Goal: Task Accomplishment & Management: Use online tool/utility

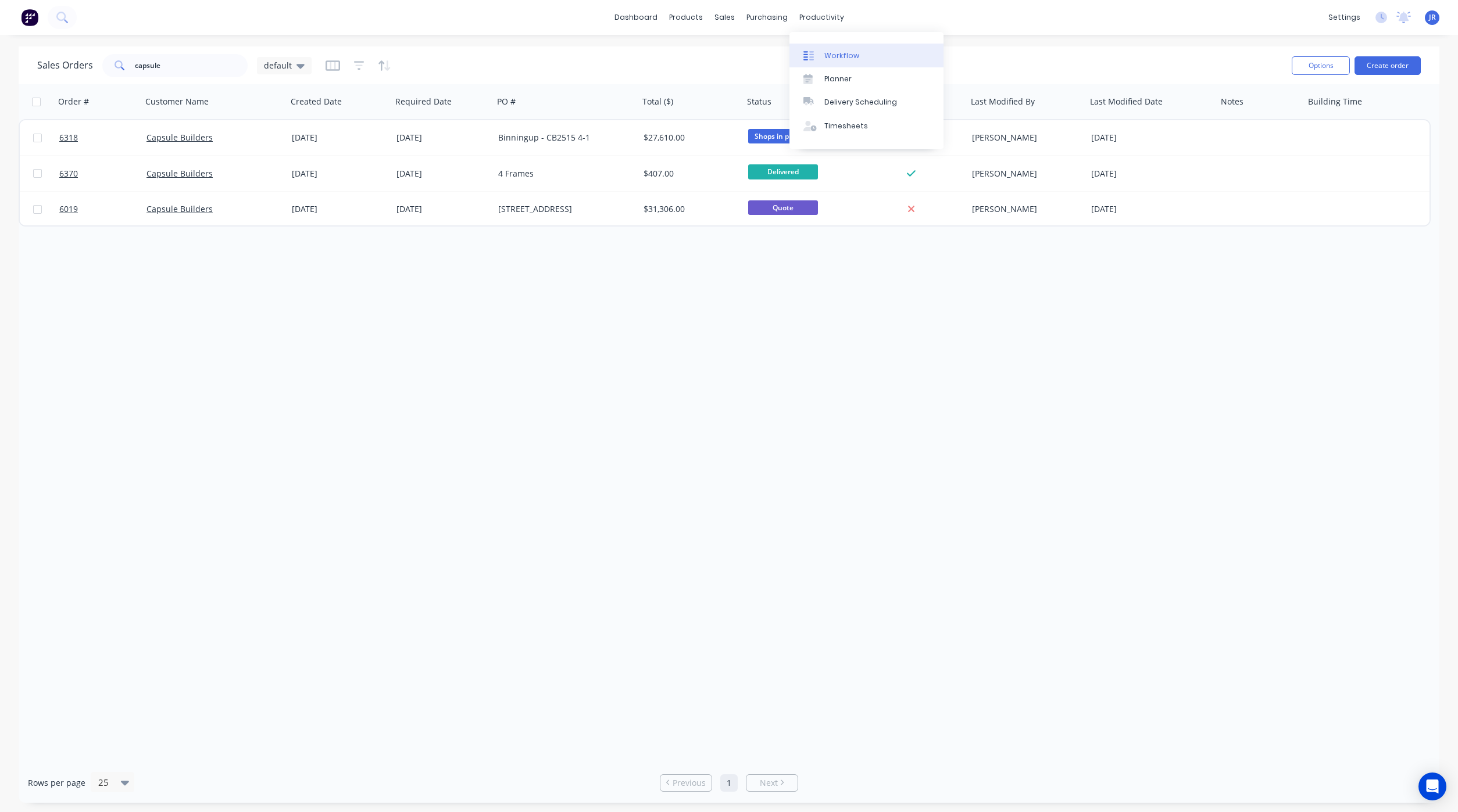
click at [841, 55] on div "Workflow" at bounding box center [841, 56] width 35 height 11
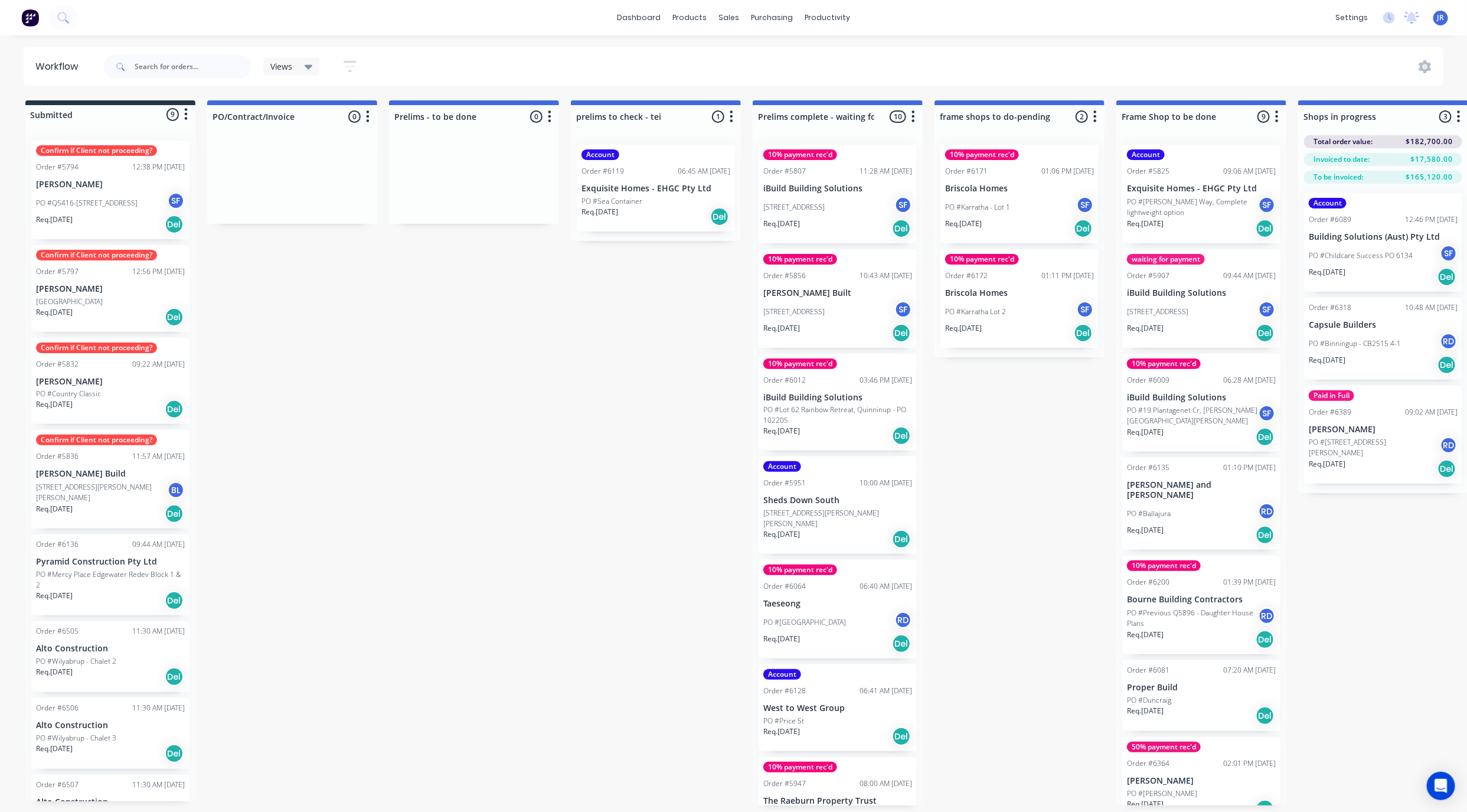
scroll to position [0, 1528]
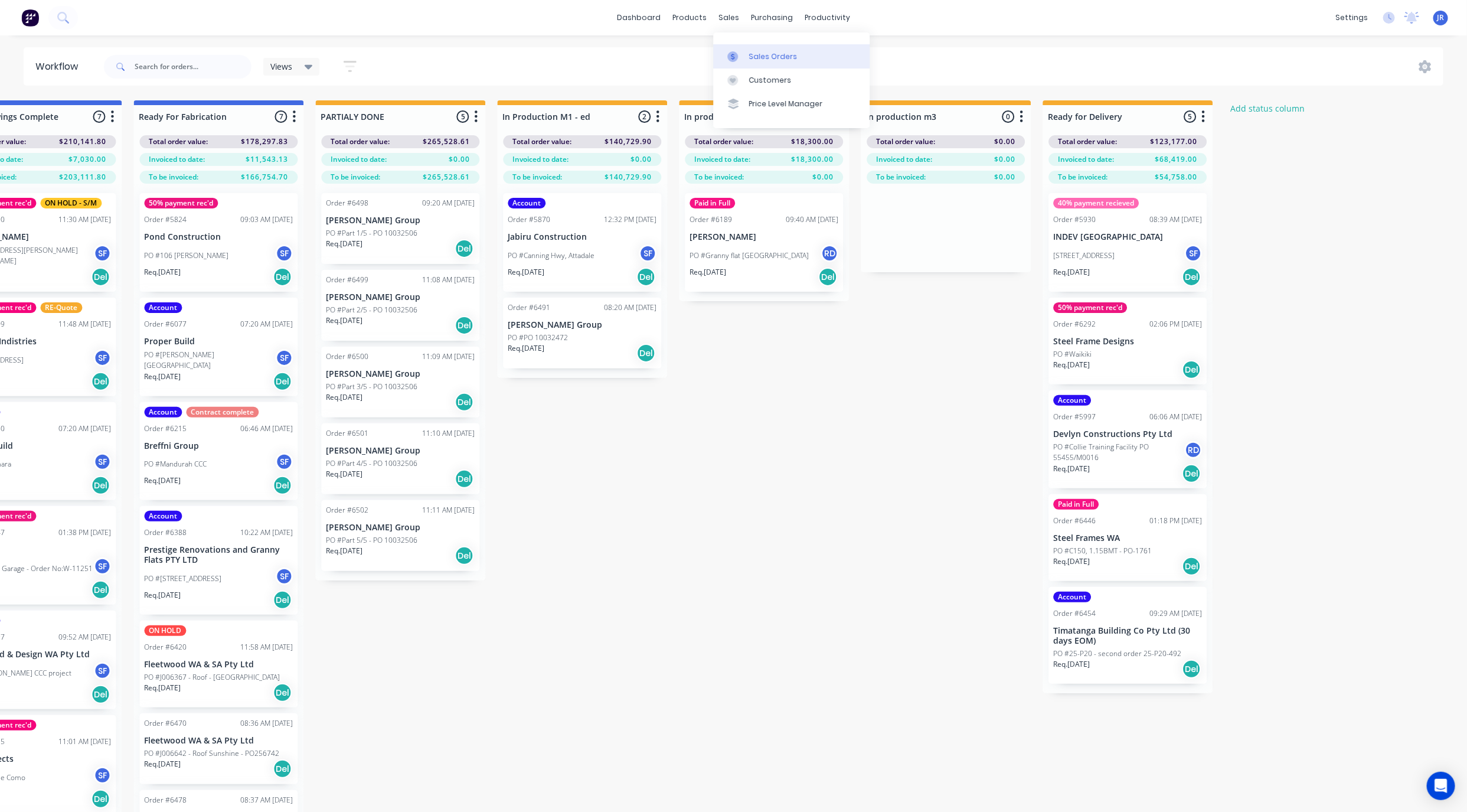
click at [734, 54] on icon at bounding box center [733, 57] width 11 height 11
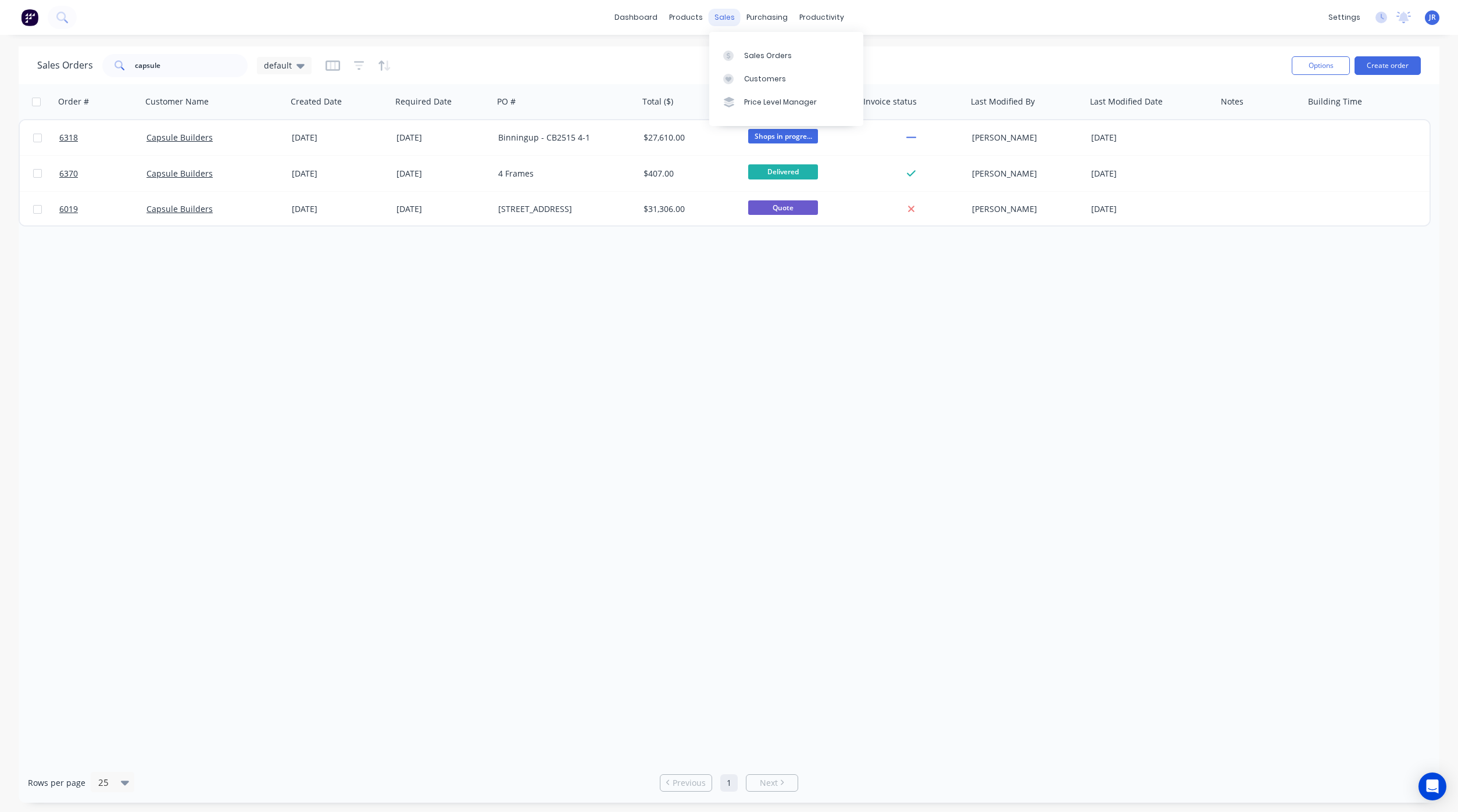
click at [712, 13] on div "sales" at bounding box center [724, 17] width 32 height 17
click at [731, 54] on icon at bounding box center [729, 56] width 11 height 11
drag, startPoint x: 183, startPoint y: 70, endPoint x: 65, endPoint y: 65, distance: 118.1
click at [65, 65] on div "Sales Orders capsule default" at bounding box center [175, 65] width 275 height 24
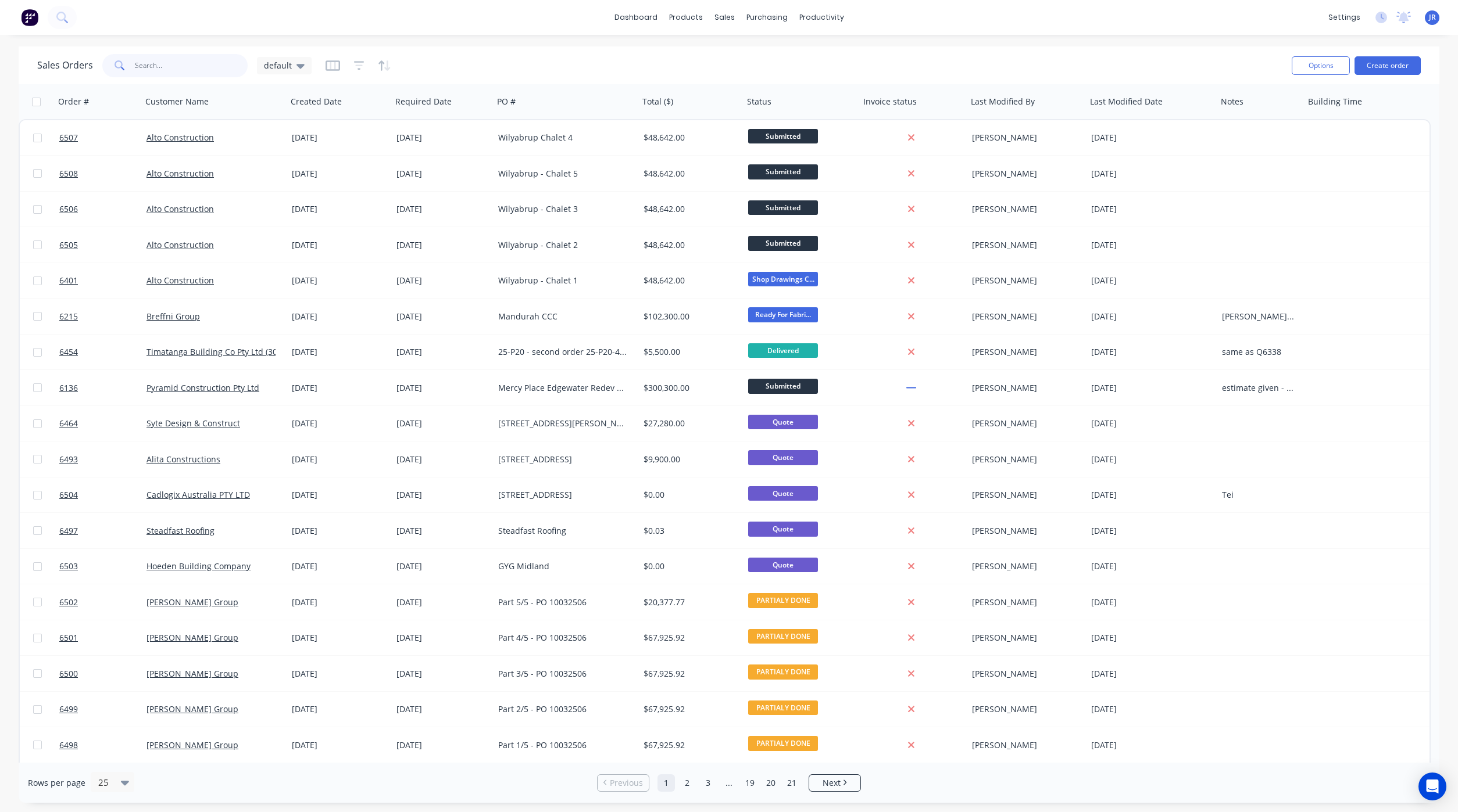
click at [178, 63] on input "text" at bounding box center [191, 65] width 114 height 24
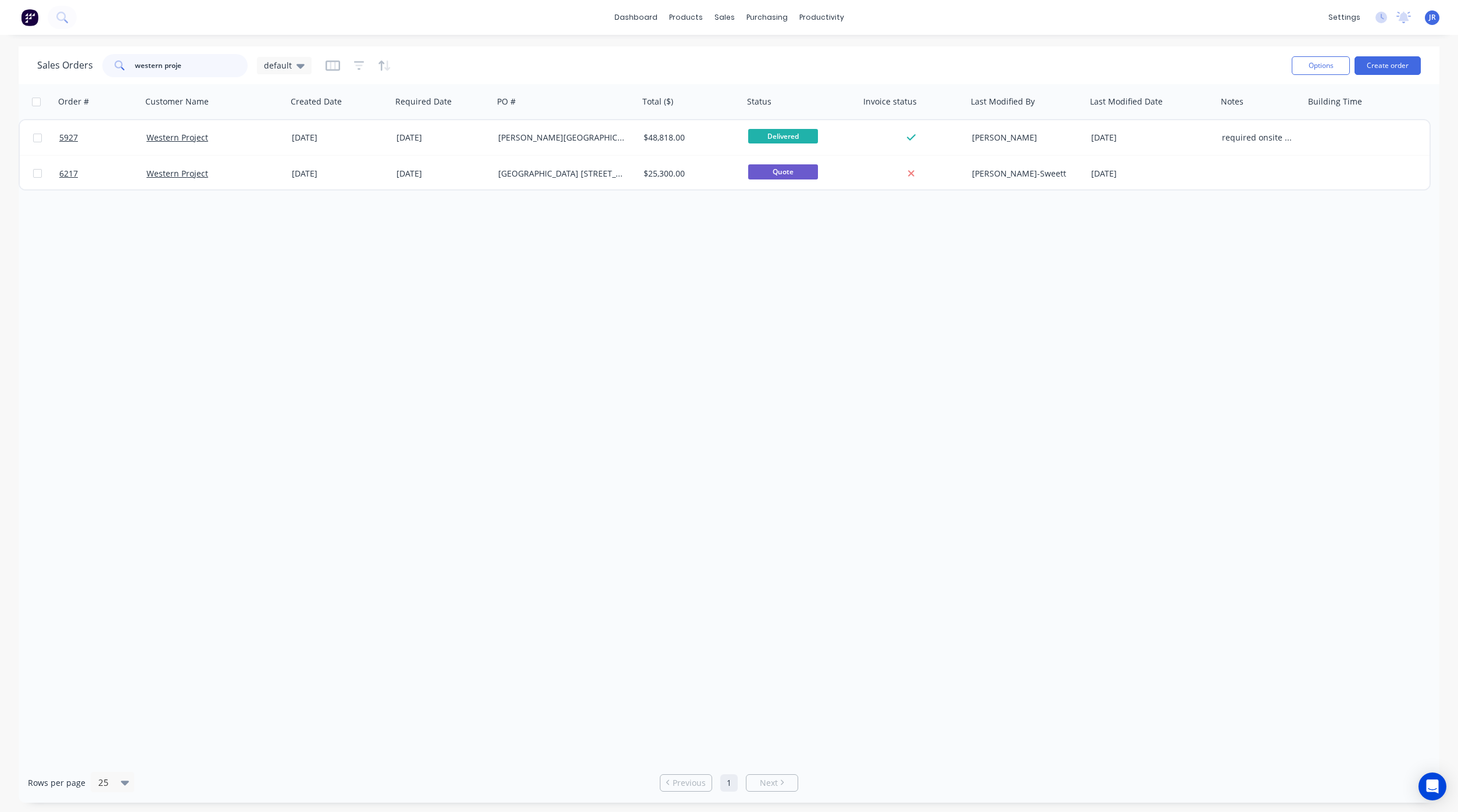
drag, startPoint x: 213, startPoint y: 68, endPoint x: 16, endPoint y: 70, distance: 197.0
click at [54, 75] on div "Sales Orders western proje default" at bounding box center [175, 65] width 275 height 24
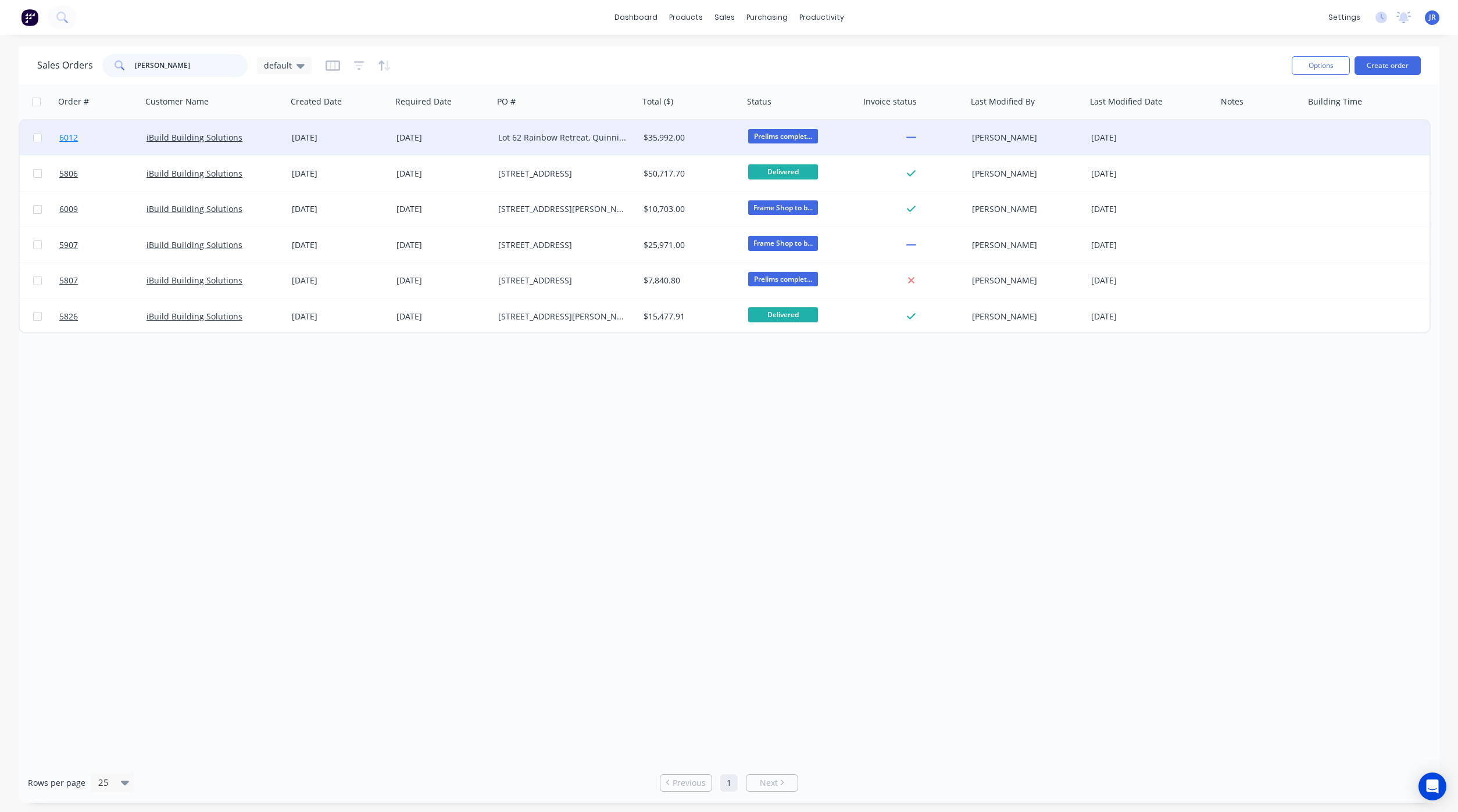
type input "[PERSON_NAME]"
click at [66, 141] on span "6012" at bounding box center [68, 137] width 18 height 12
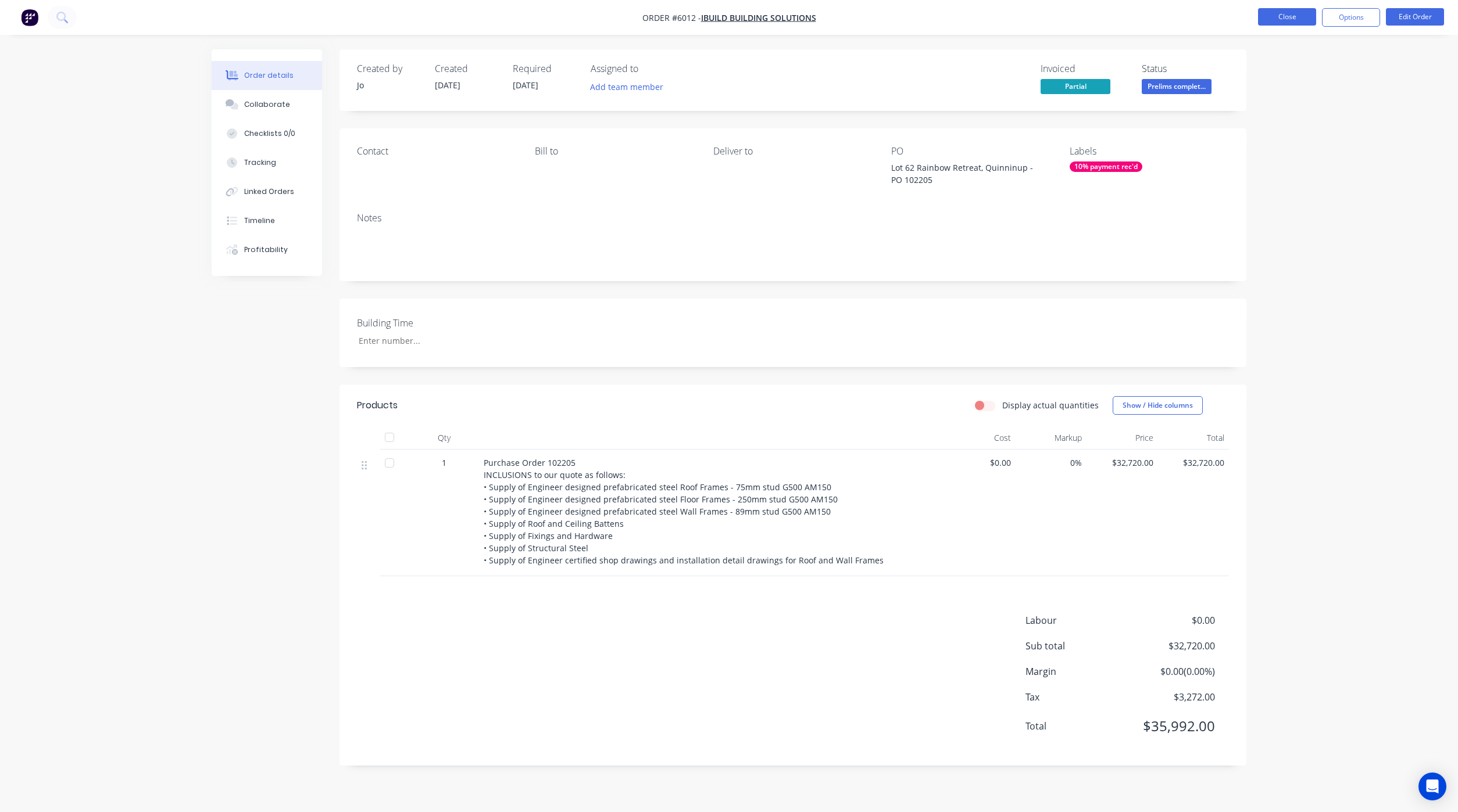
click at [1262, 20] on button "Close" at bounding box center [1287, 16] width 58 height 17
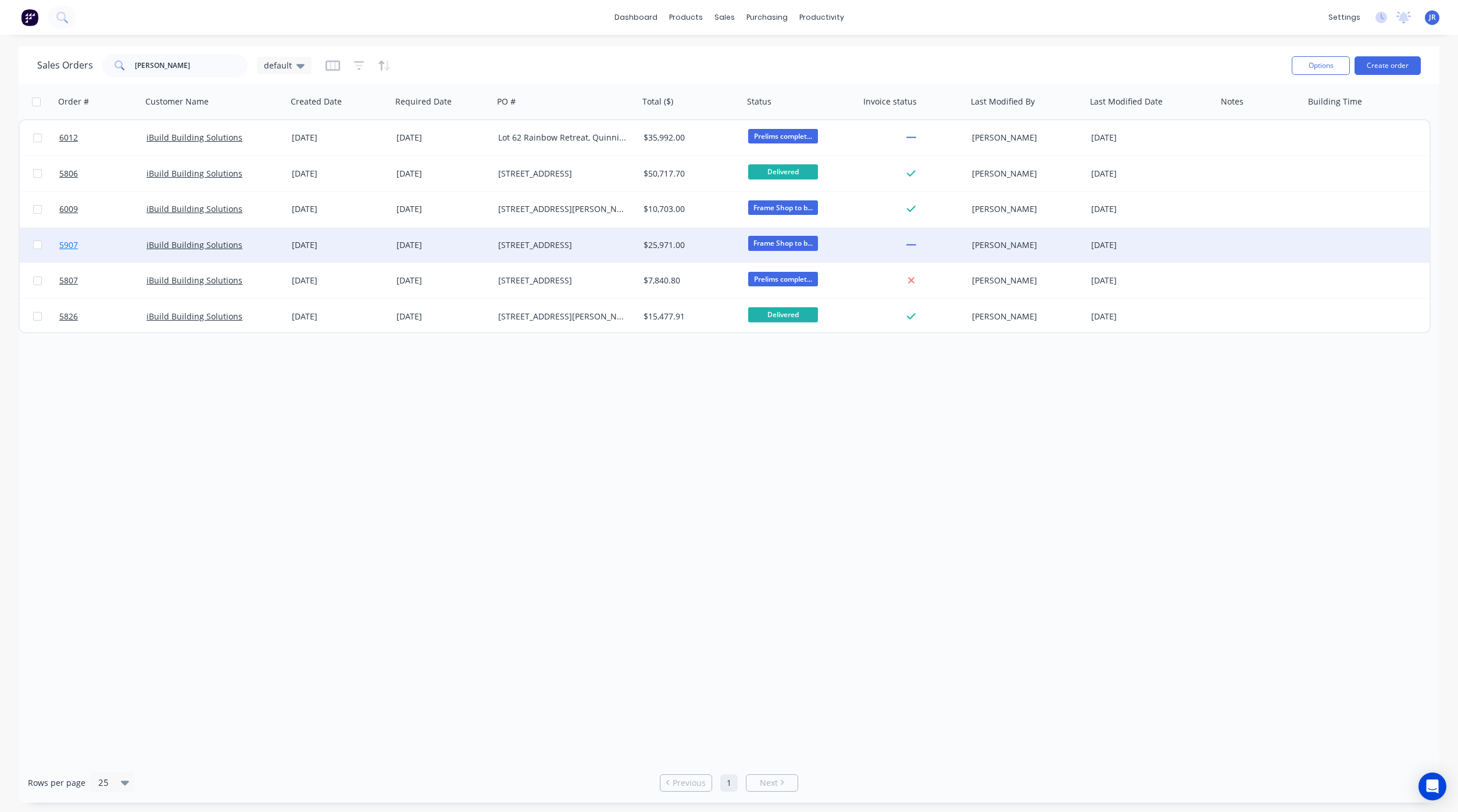
click at [65, 239] on span "5907" at bounding box center [68, 245] width 18 height 12
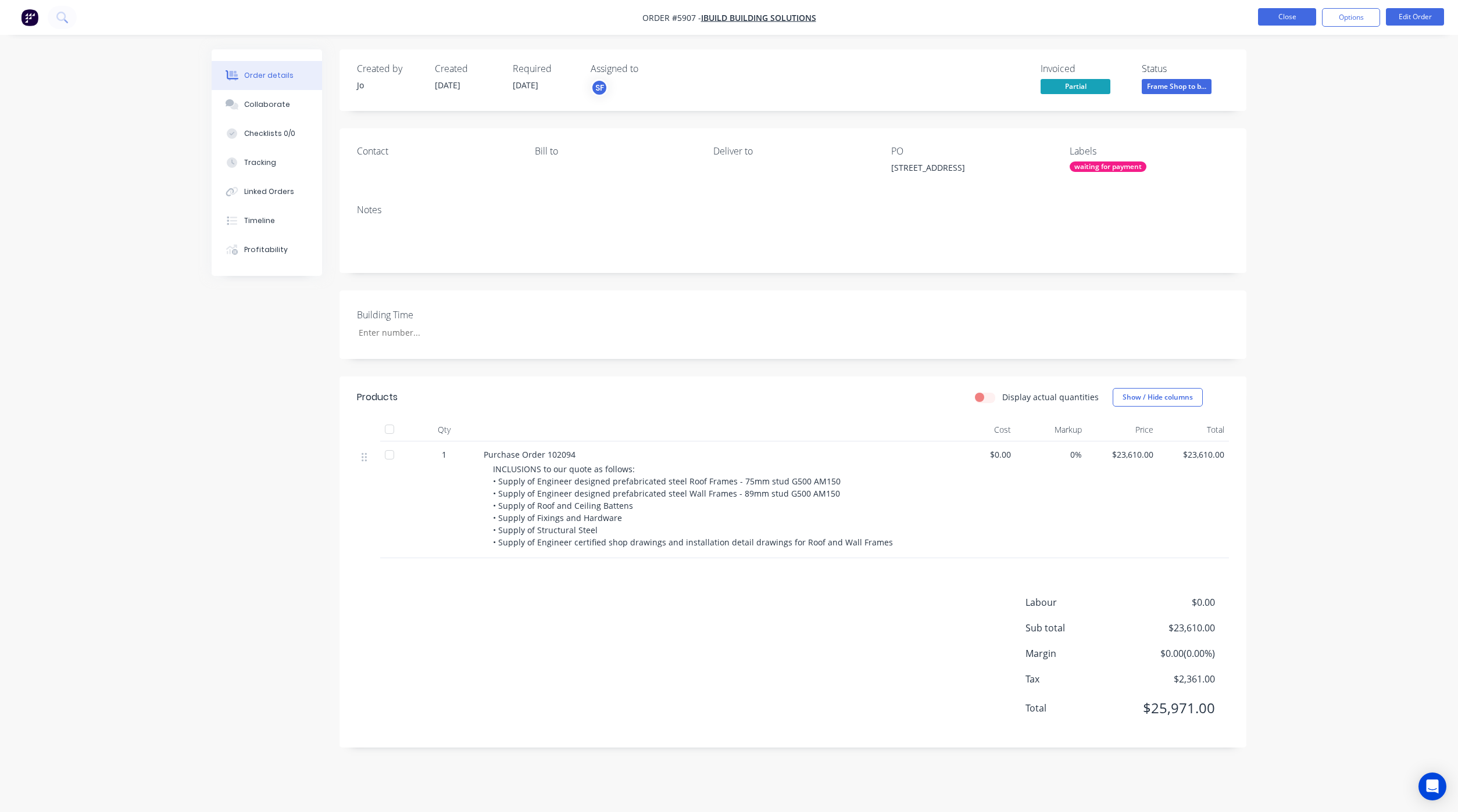
click at [1289, 15] on button "Close" at bounding box center [1287, 16] width 58 height 17
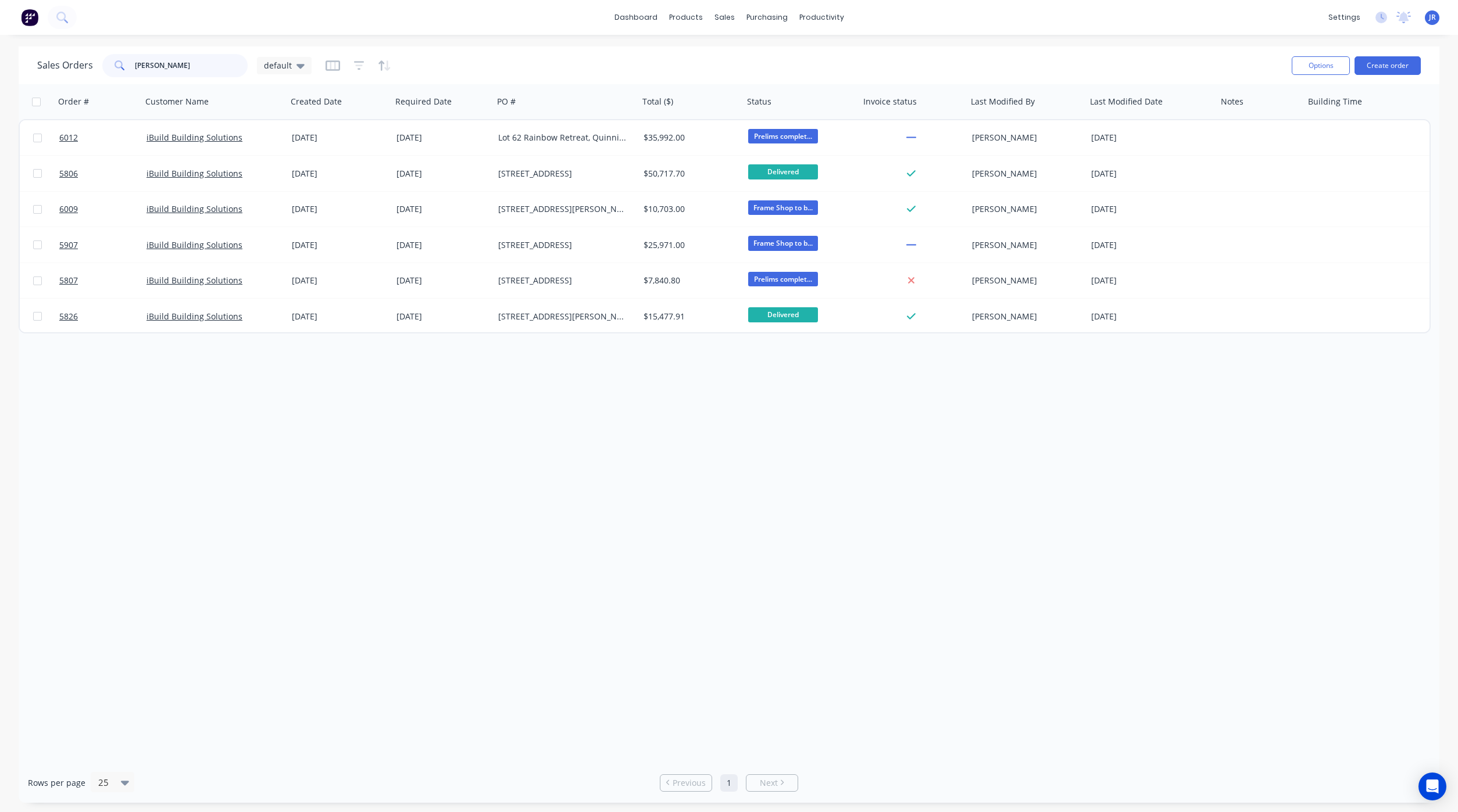
drag, startPoint x: 129, startPoint y: 61, endPoint x: -14, endPoint y: 49, distance: 143.5
click at [0, 49] on html "dashboard products sales purchasing productivity dashboard products Product Cat…" at bounding box center [729, 406] width 1458 height 812
type input "5907"
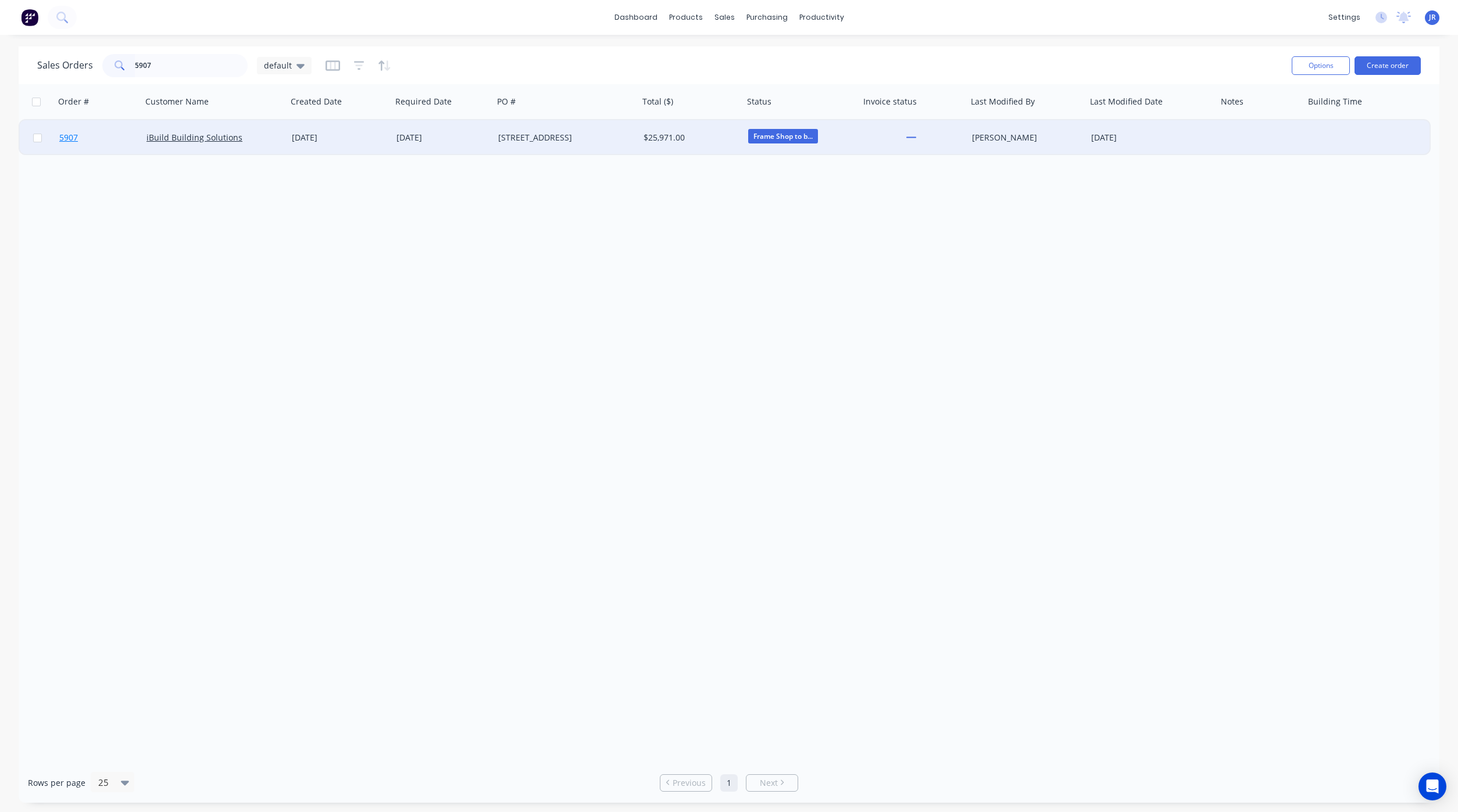
click at [64, 143] on span "5907" at bounding box center [68, 137] width 18 height 12
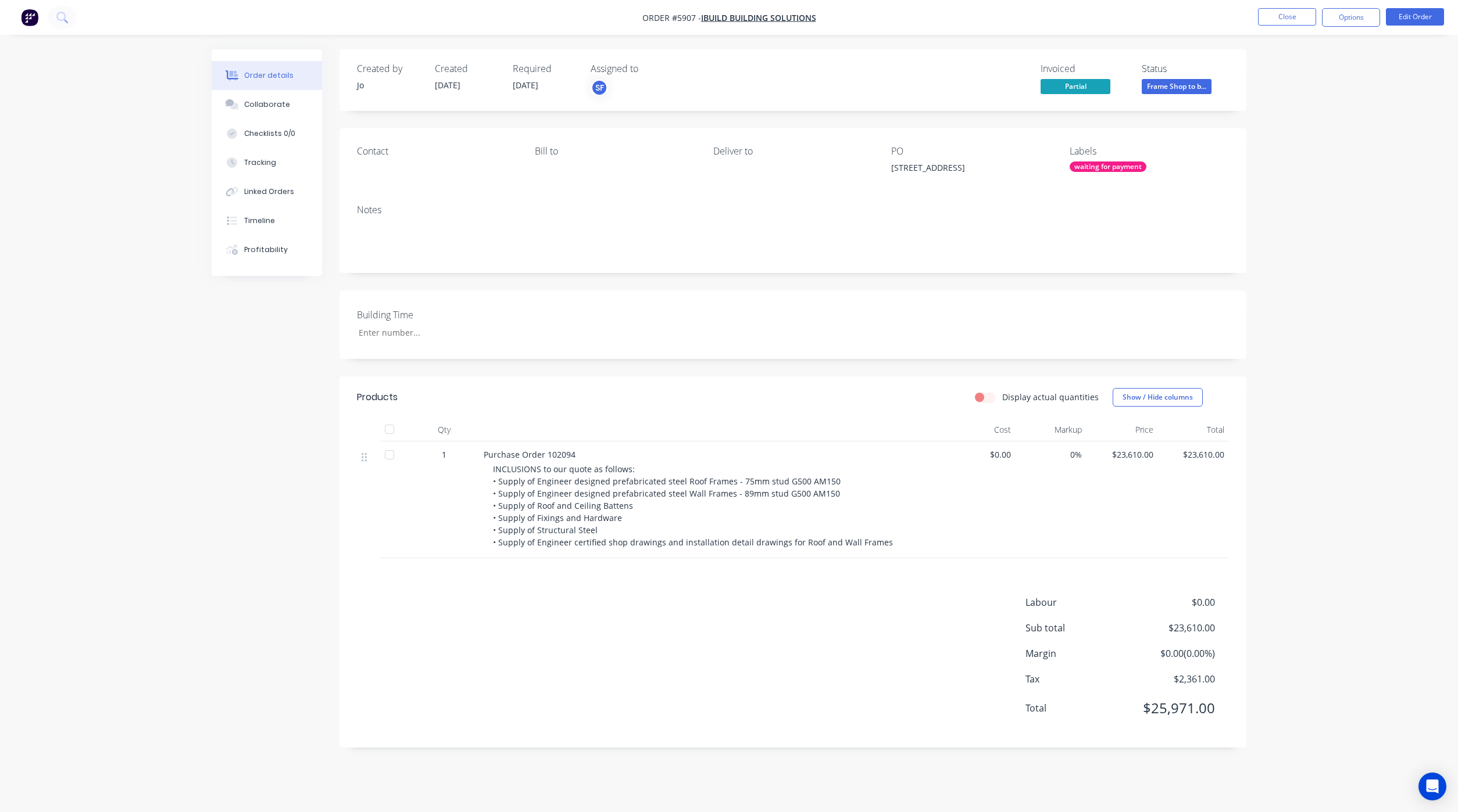
click at [1106, 159] on div "Labels waiting for payment" at bounding box center [1149, 161] width 159 height 32
click at [1108, 166] on div "waiting for payment" at bounding box center [1108, 167] width 76 height 11
click at [1090, 264] on div at bounding box center [1090, 268] width 24 height 24
click at [1087, 323] on div at bounding box center [1090, 320] width 24 height 24
click at [1268, 138] on div "Order details Collaborate Checklists 0/0 Tracking Linked Orders Timeline Profit…" at bounding box center [729, 406] width 1458 height 812
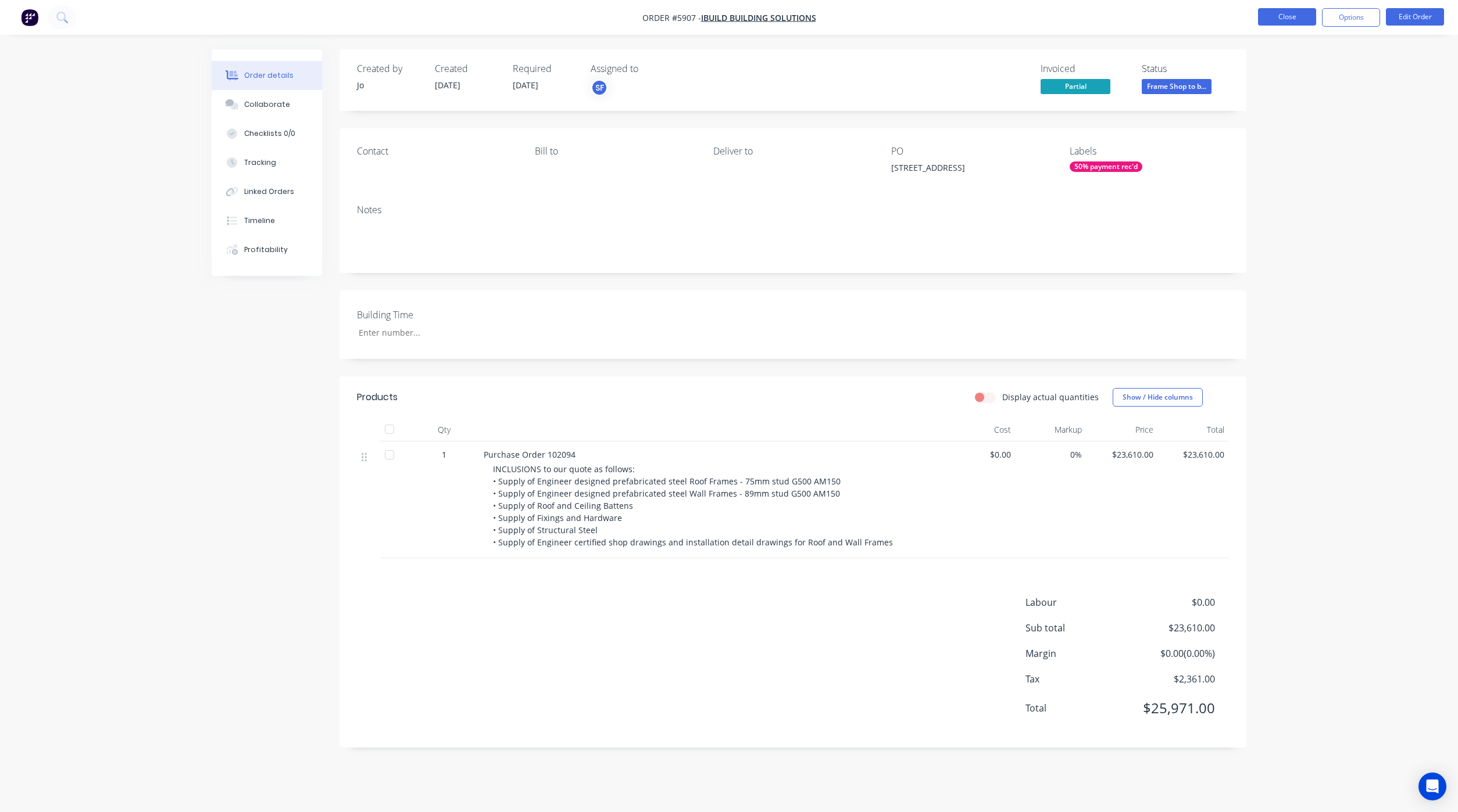
click at [1302, 16] on button "Close" at bounding box center [1287, 16] width 58 height 17
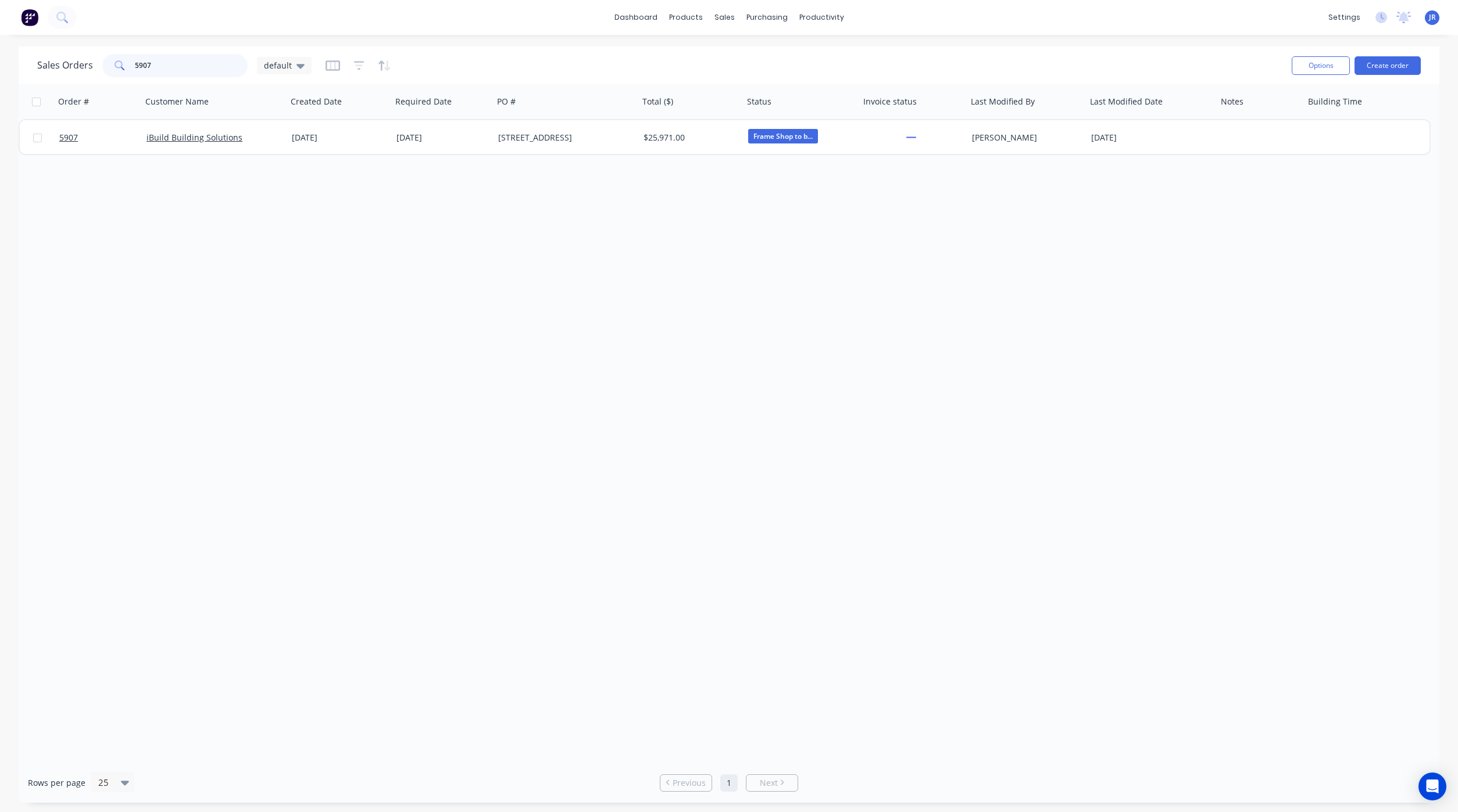
drag, startPoint x: 186, startPoint y: 66, endPoint x: 35, endPoint y: 70, distance: 151.1
click at [35, 66] on div "Sales Orders 5907 default Options Create order" at bounding box center [729, 65] width 1421 height 38
type input "6009"
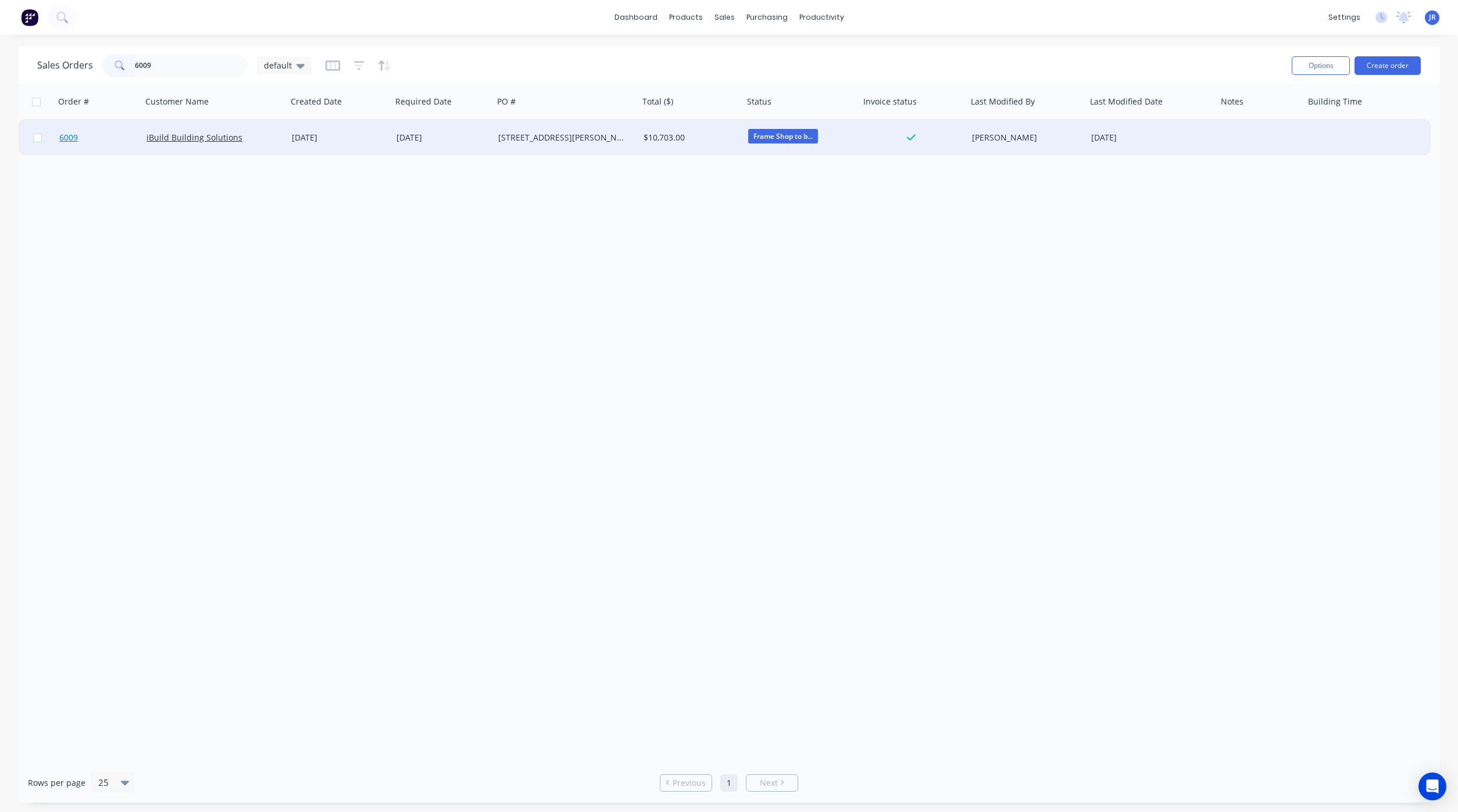
click at [74, 137] on span "6009" at bounding box center [68, 137] width 18 height 12
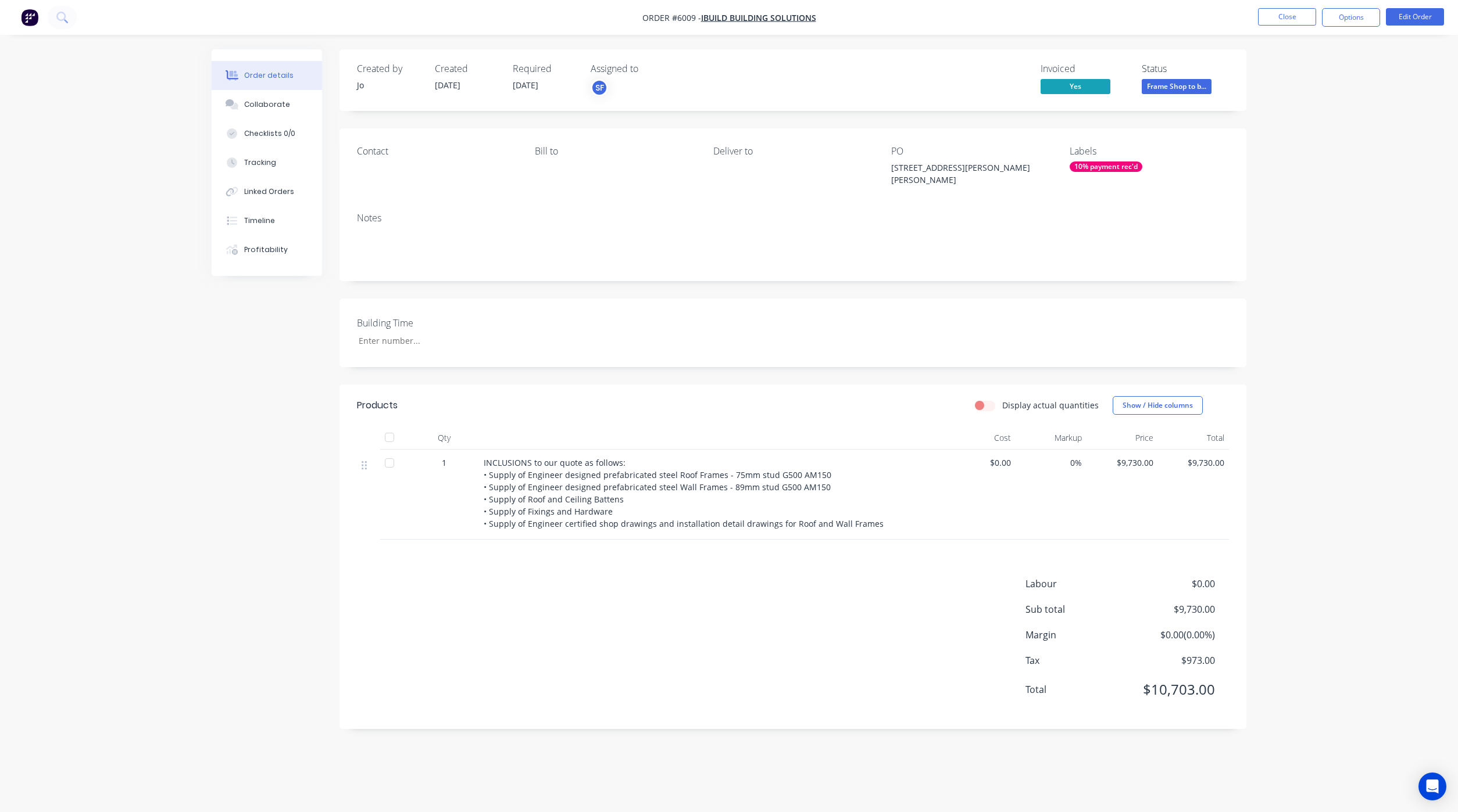
click at [1099, 171] on div "10% payment rec'd" at bounding box center [1106, 167] width 73 height 11
click at [1089, 271] on div at bounding box center [1090, 268] width 24 height 24
click at [1090, 304] on div at bounding box center [1090, 308] width 24 height 24
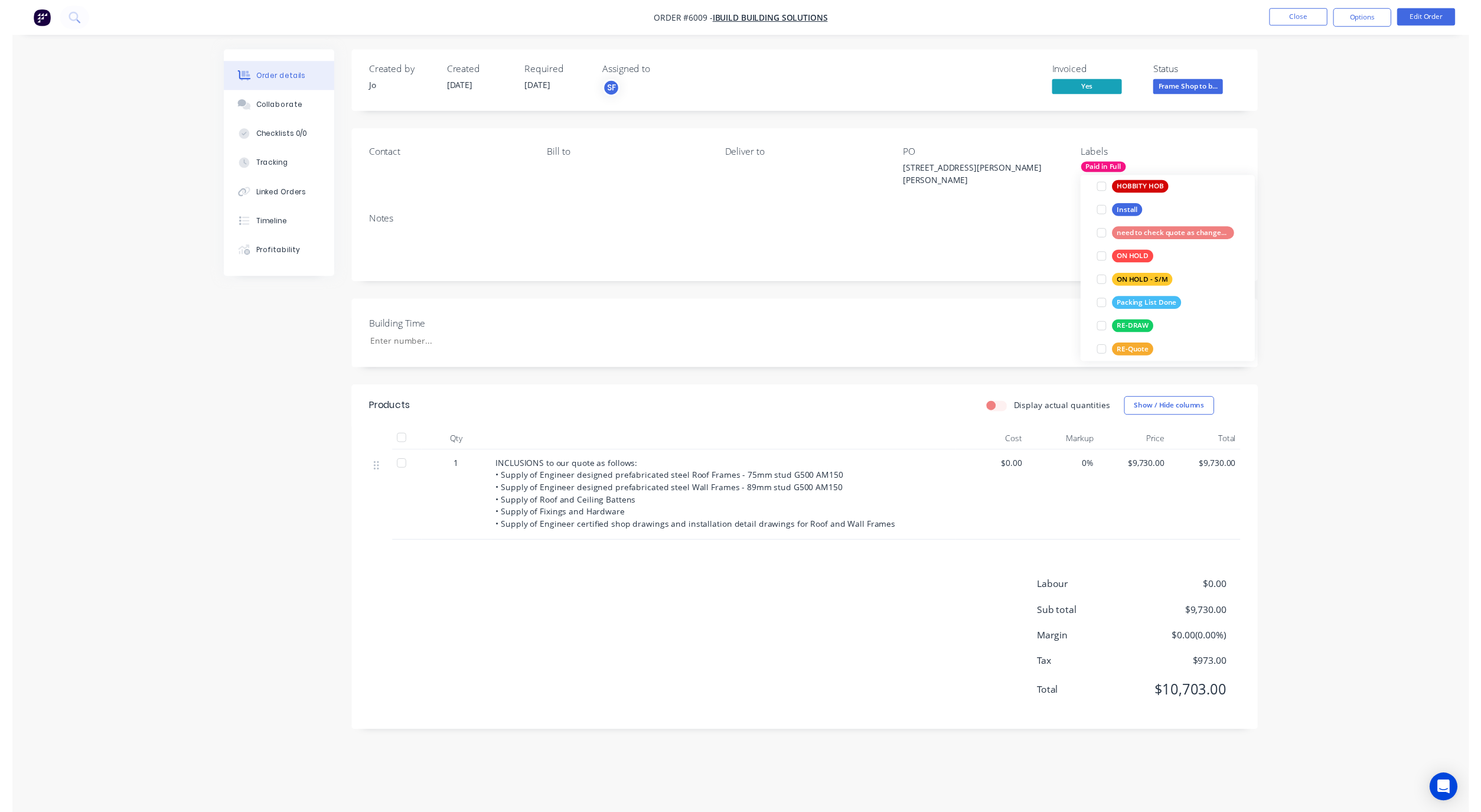
scroll to position [0, 0]
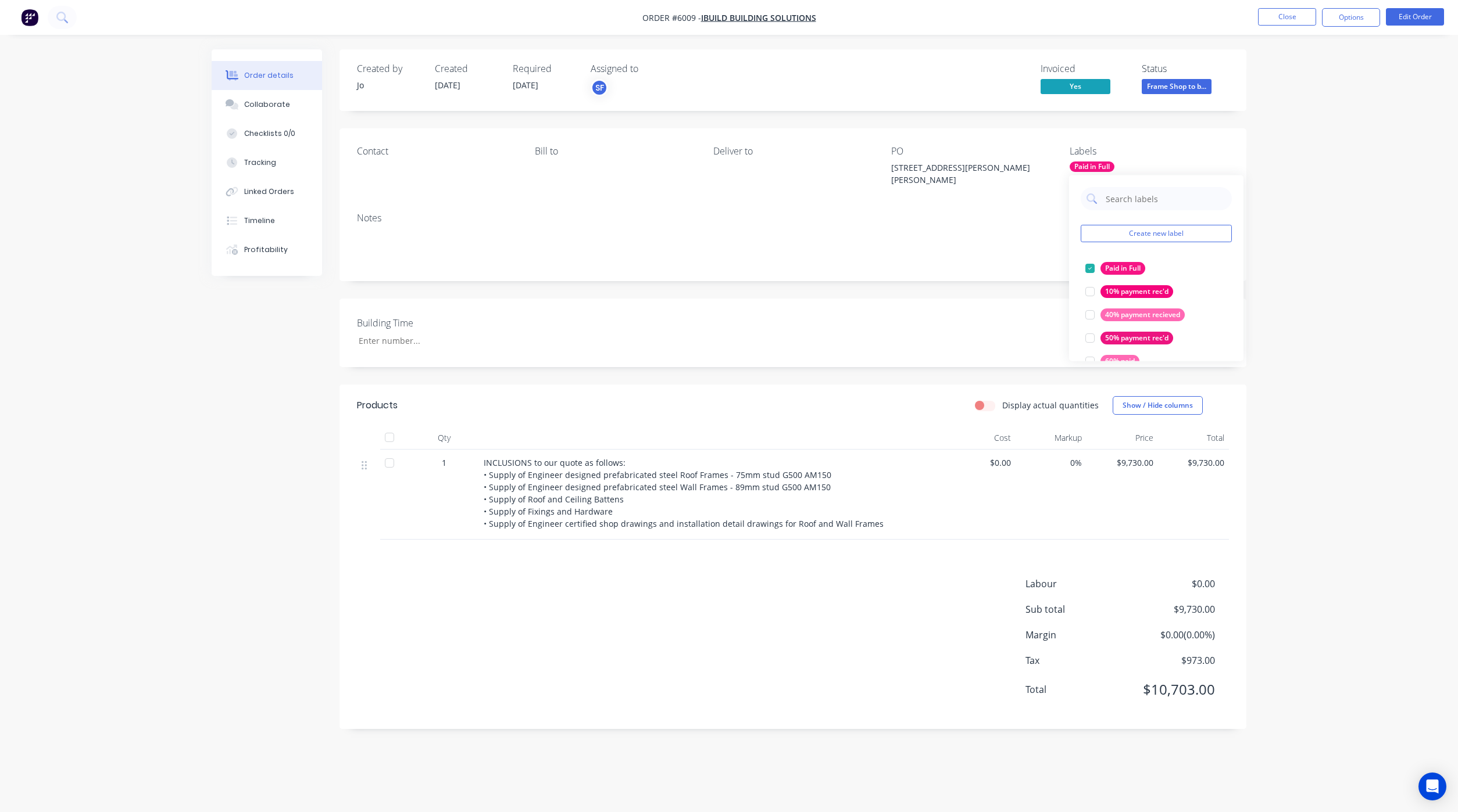
click at [1264, 104] on div "Order details Collaborate Checklists 0/0 Tracking Linked Orders Timeline Profit…" at bounding box center [729, 406] width 1458 height 812
click at [1287, 13] on button "Close" at bounding box center [1287, 16] width 58 height 17
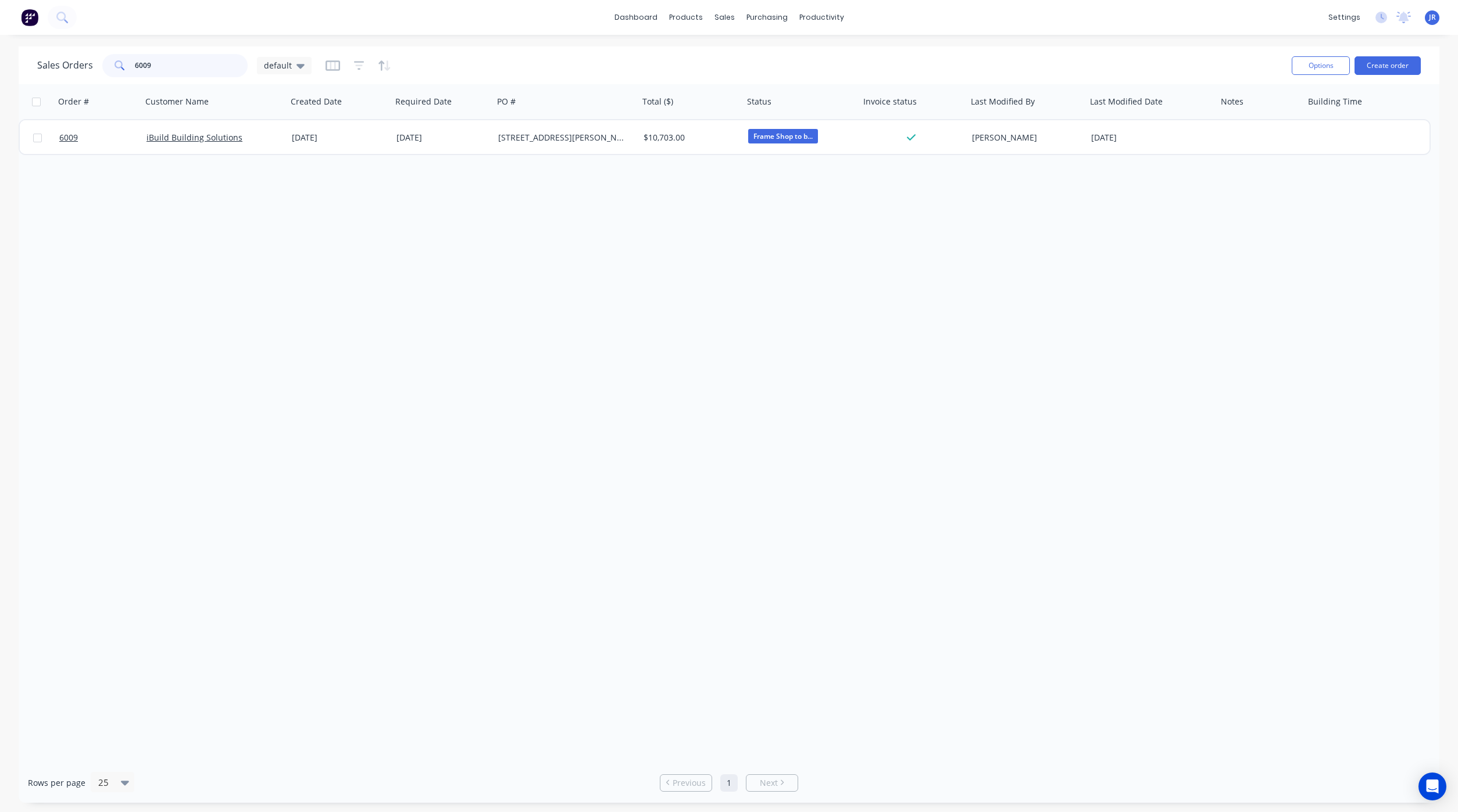
drag, startPoint x: 178, startPoint y: 58, endPoint x: -18, endPoint y: 51, distance: 196.1
click at [0, 51] on html "dashboard products sales purchasing productivity dashboard products Product Cat…" at bounding box center [729, 406] width 1458 height 812
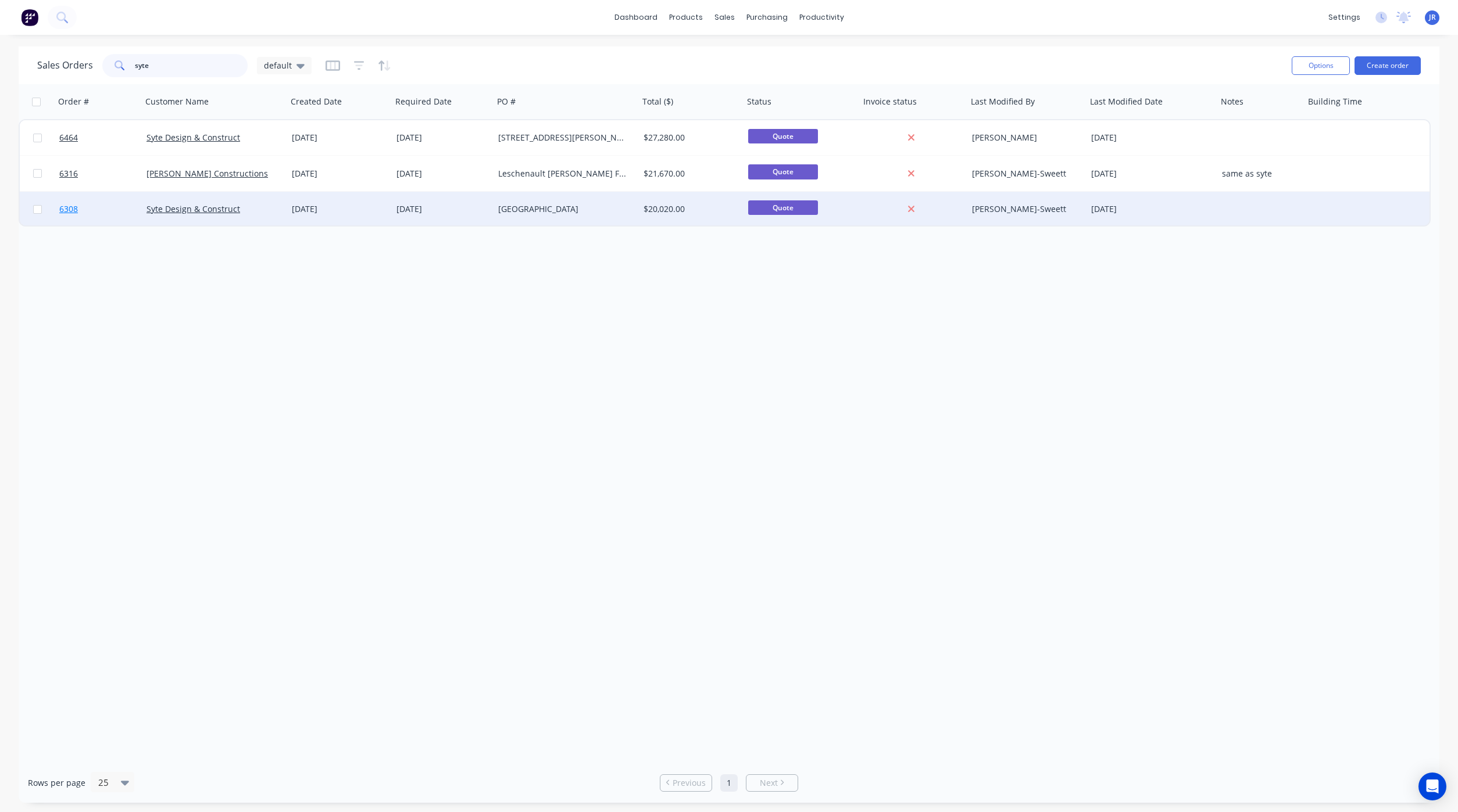
type input "syte"
click at [68, 210] on span "6308" at bounding box center [68, 209] width 18 height 12
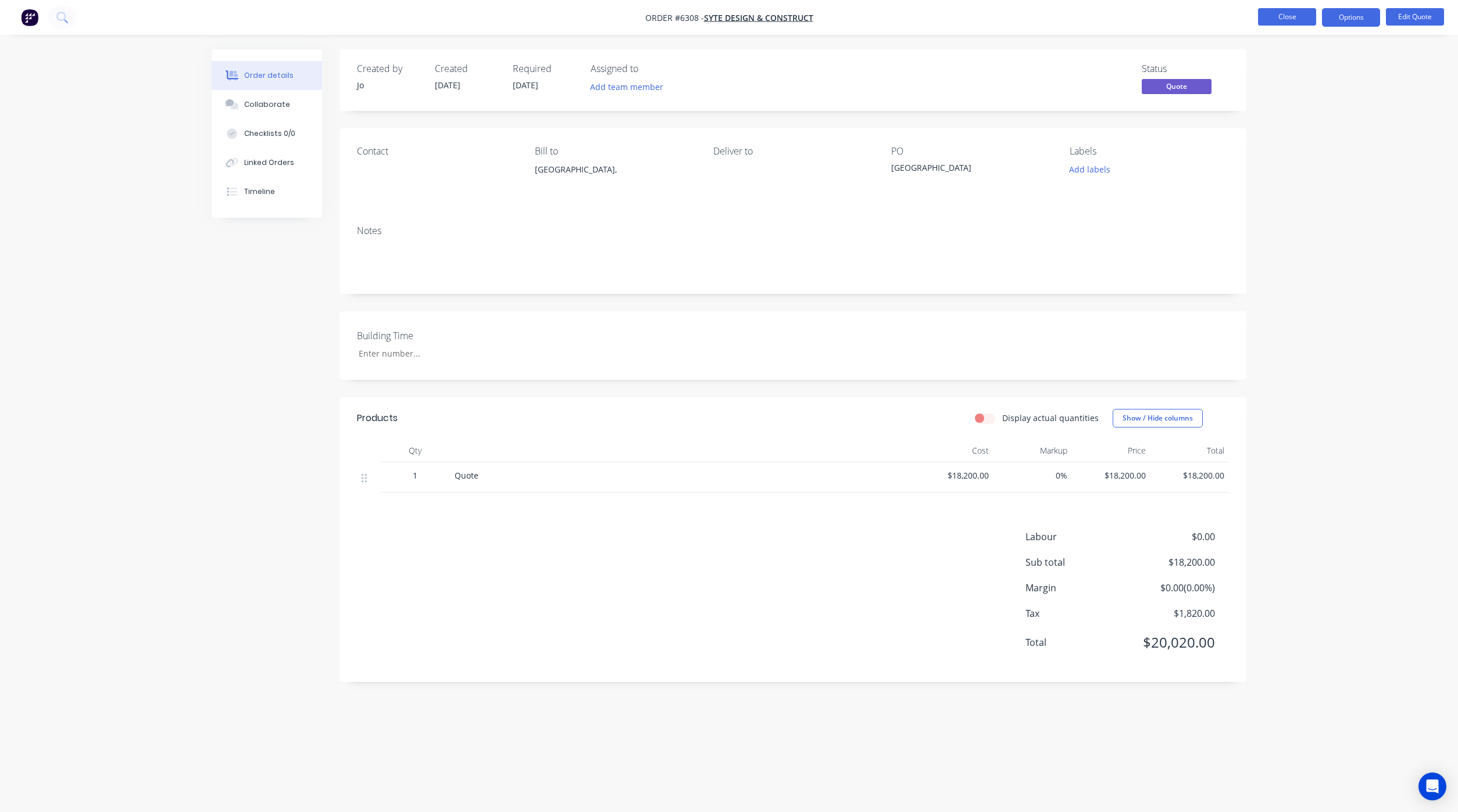
click at [1287, 17] on button "Close" at bounding box center [1287, 16] width 58 height 17
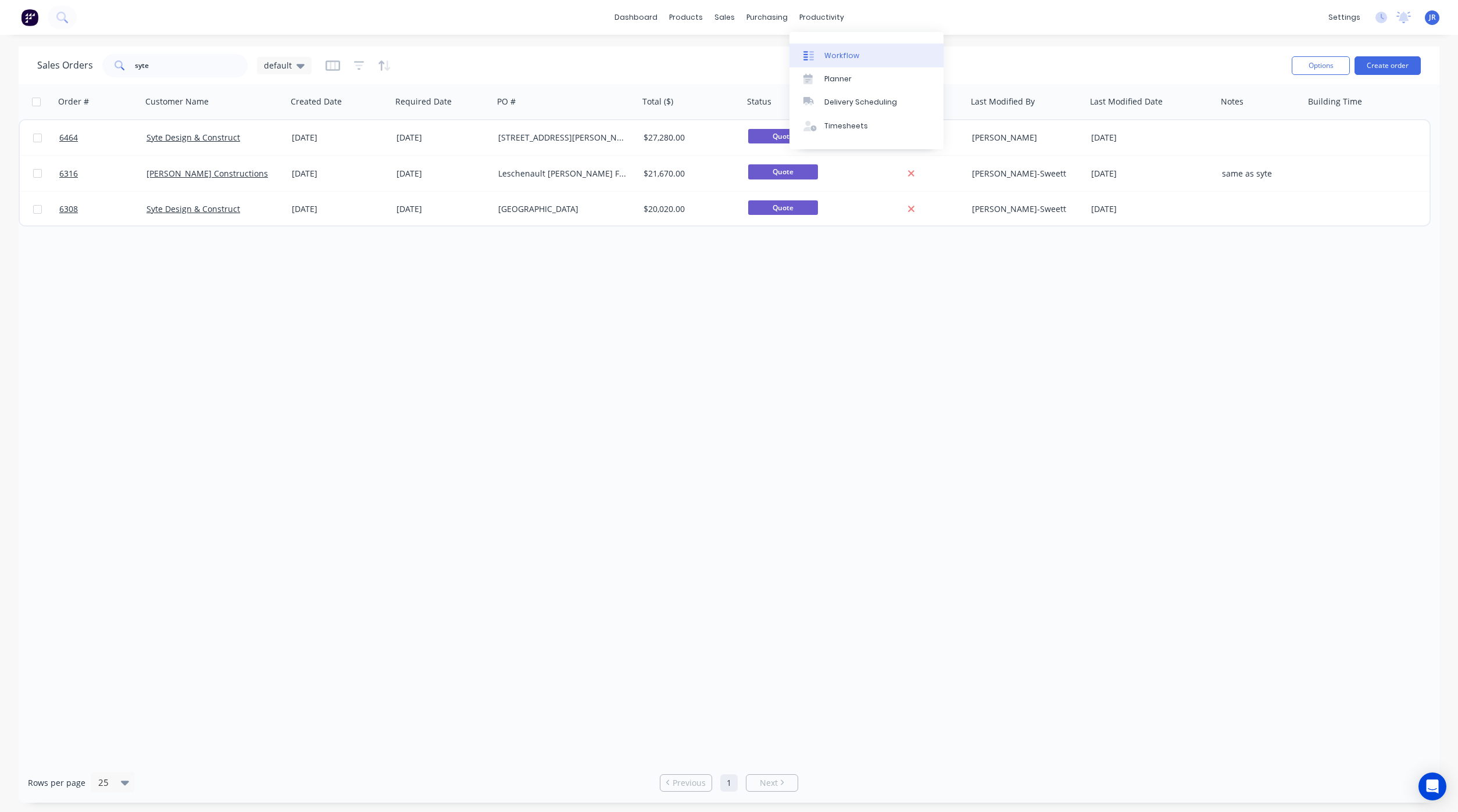
click at [823, 56] on link "Workflow" at bounding box center [866, 55] width 154 height 24
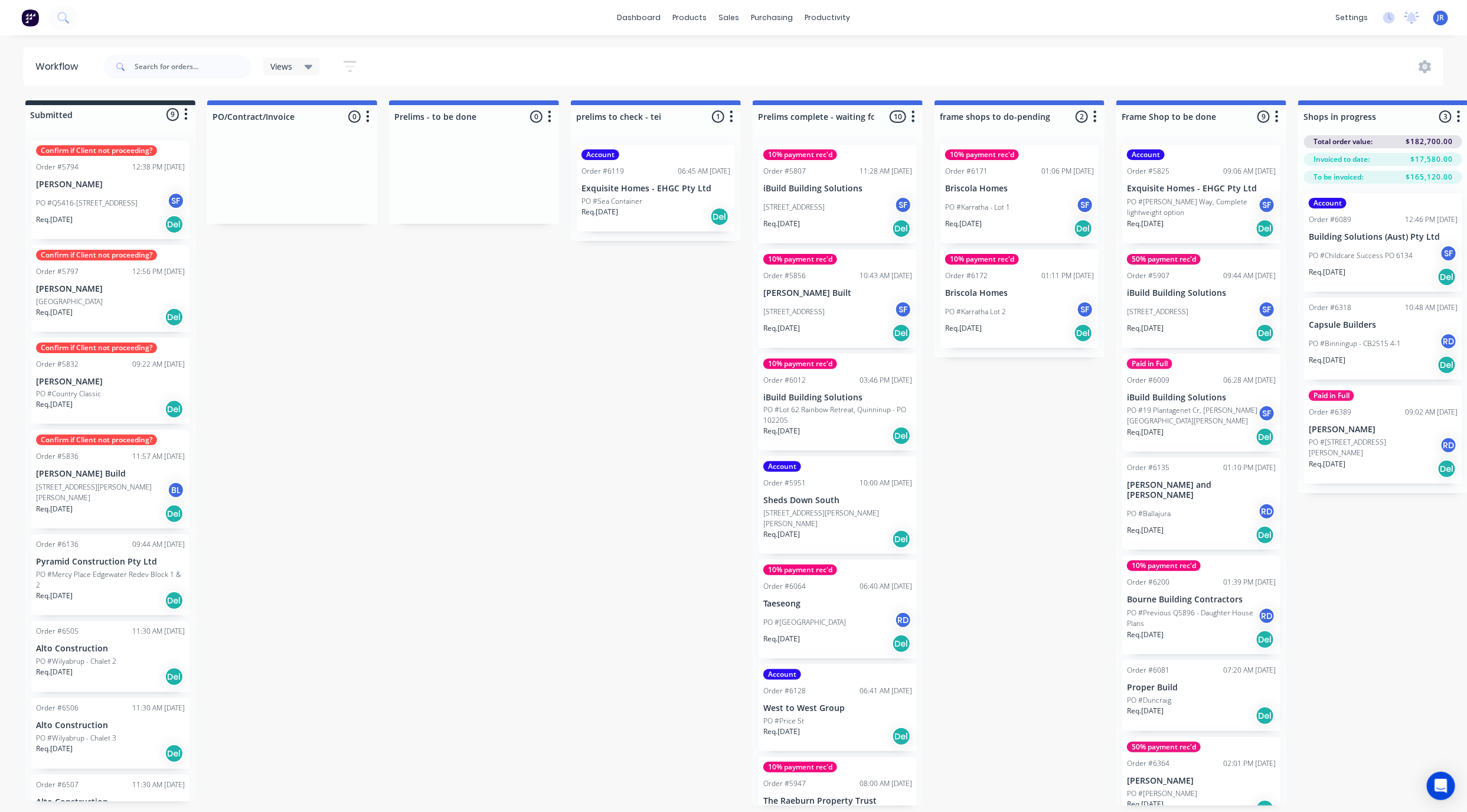
click at [160, 54] on div at bounding box center [177, 67] width 148 height 35
click at [160, 67] on input "text" at bounding box center [193, 67] width 117 height 24
type input "[PERSON_NAME]"
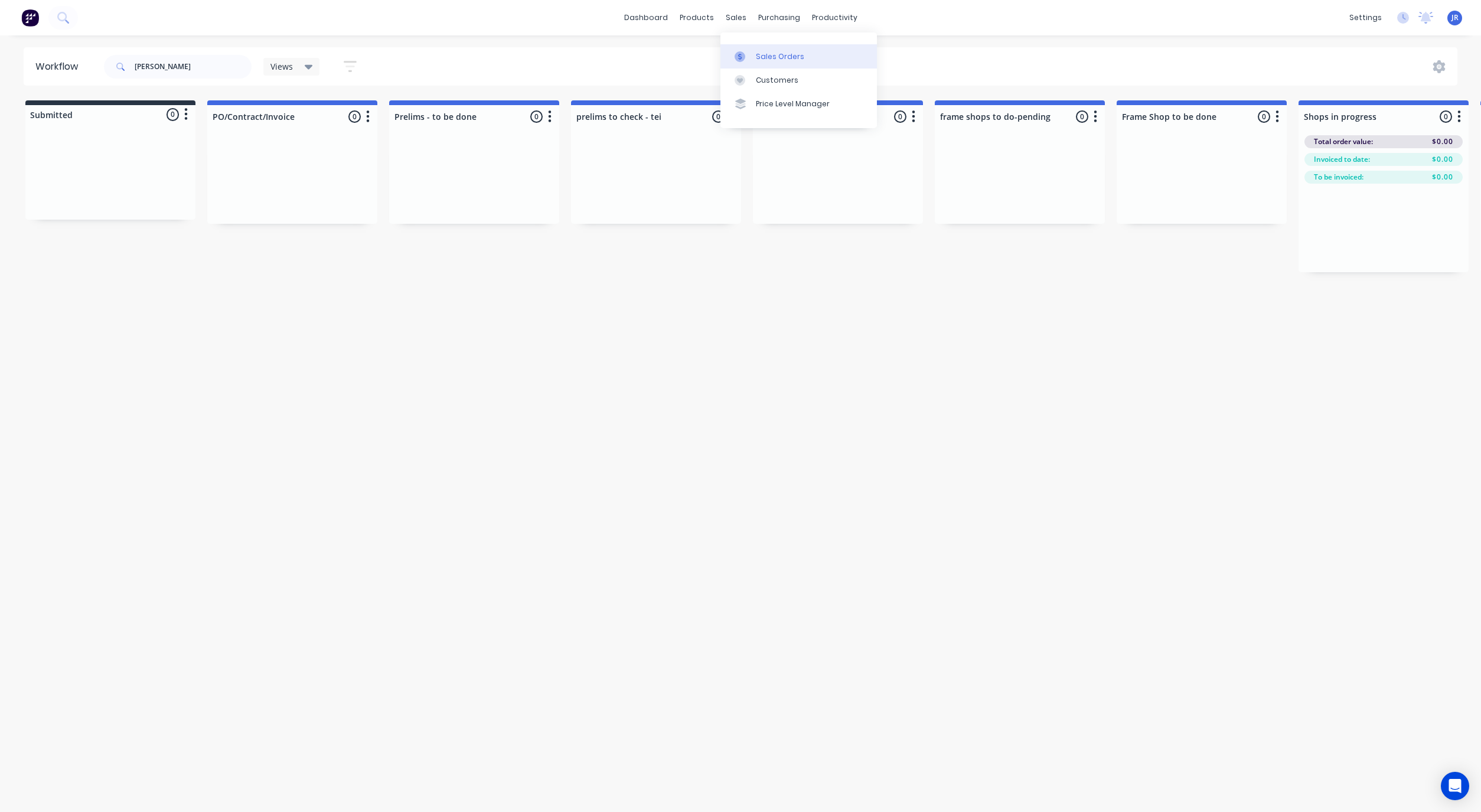
click at [747, 67] on link "Sales Orders" at bounding box center [798, 56] width 156 height 24
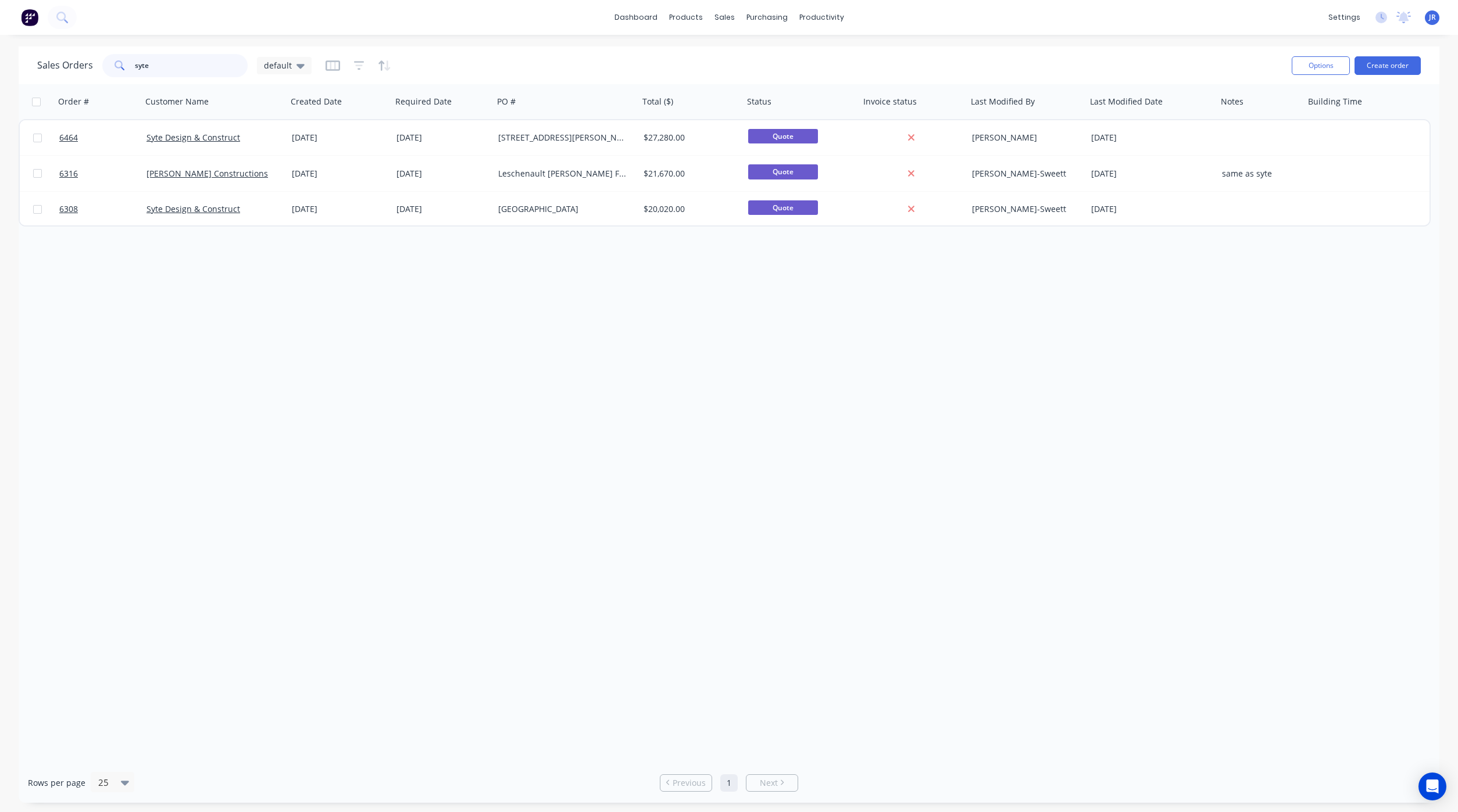
drag, startPoint x: 165, startPoint y: 68, endPoint x: -36, endPoint y: 68, distance: 201.0
click at [0, 68] on html "dashboard products sales purchasing productivity dashboard products Product Cat…" at bounding box center [729, 406] width 1458 height 812
